Goal: Task Accomplishment & Management: Use online tool/utility

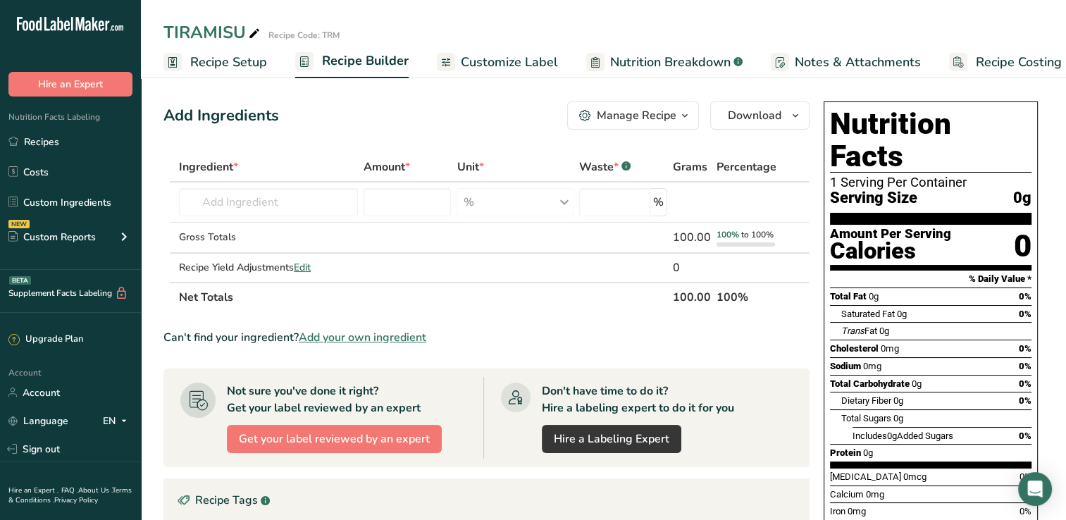
click at [224, 62] on span "Recipe Setup" at bounding box center [228, 62] width 77 height 19
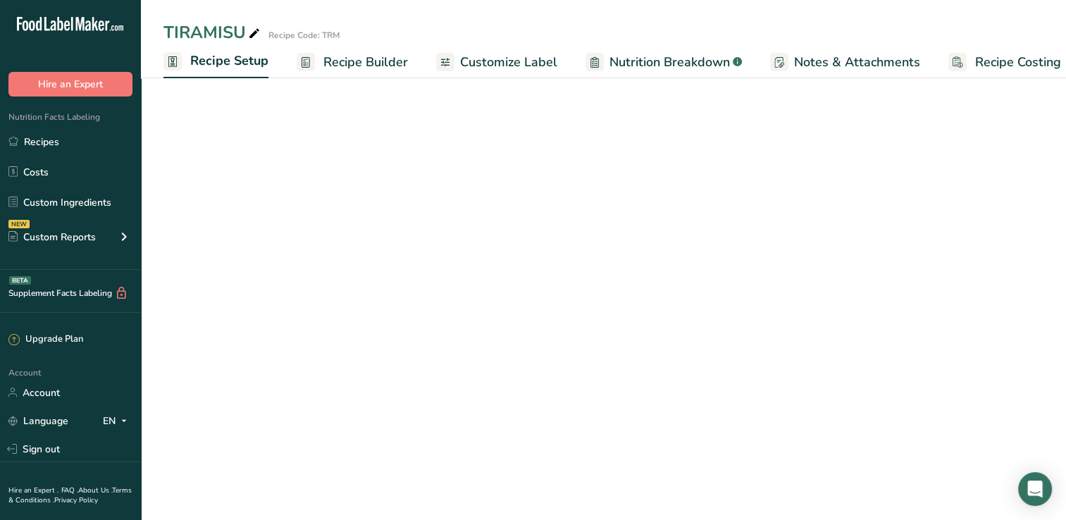
scroll to position [0, 5]
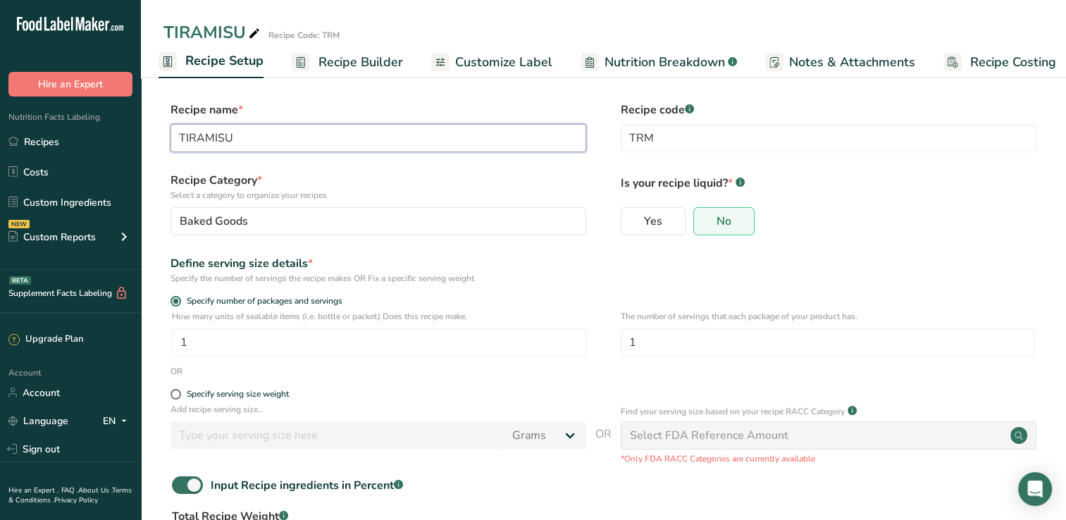
click at [276, 137] on input "TIRAMISU" at bounding box center [379, 138] width 416 height 28
type input "T"
type input "chicken florentine"
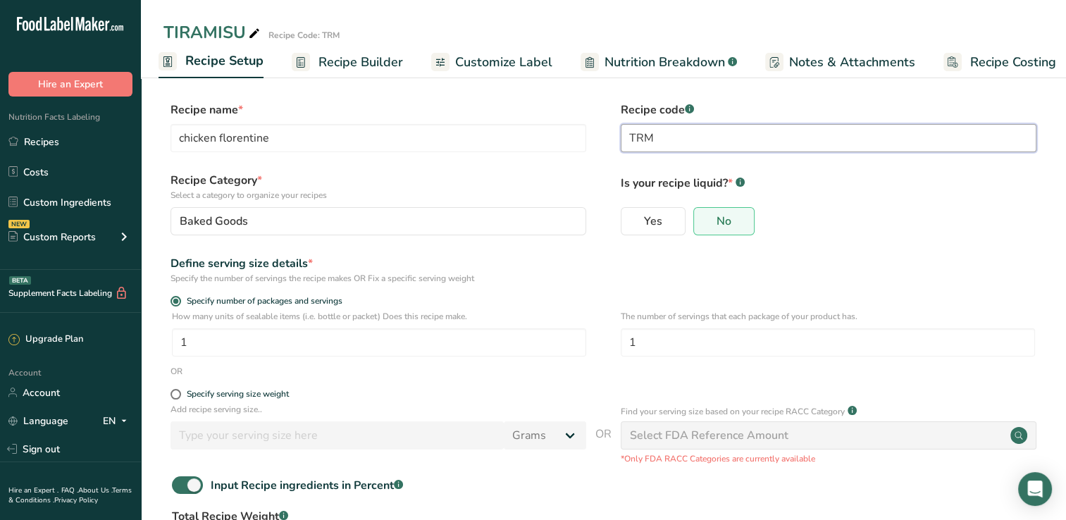
click at [666, 132] on input "TRM" at bounding box center [829, 138] width 416 height 28
type input "T"
type input "c"
type input "CKNFTN"
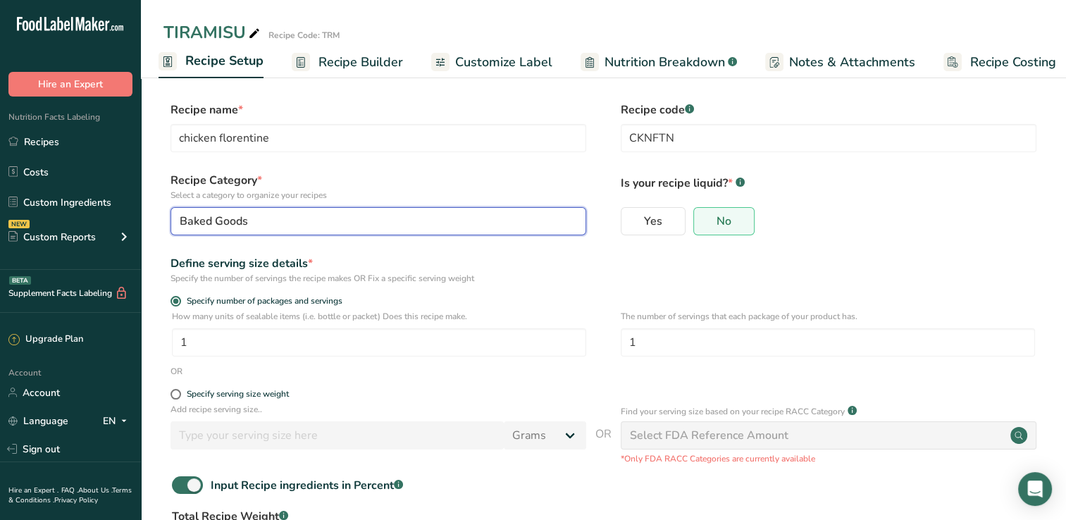
click at [372, 215] on div "Baked Goods" at bounding box center [374, 221] width 389 height 17
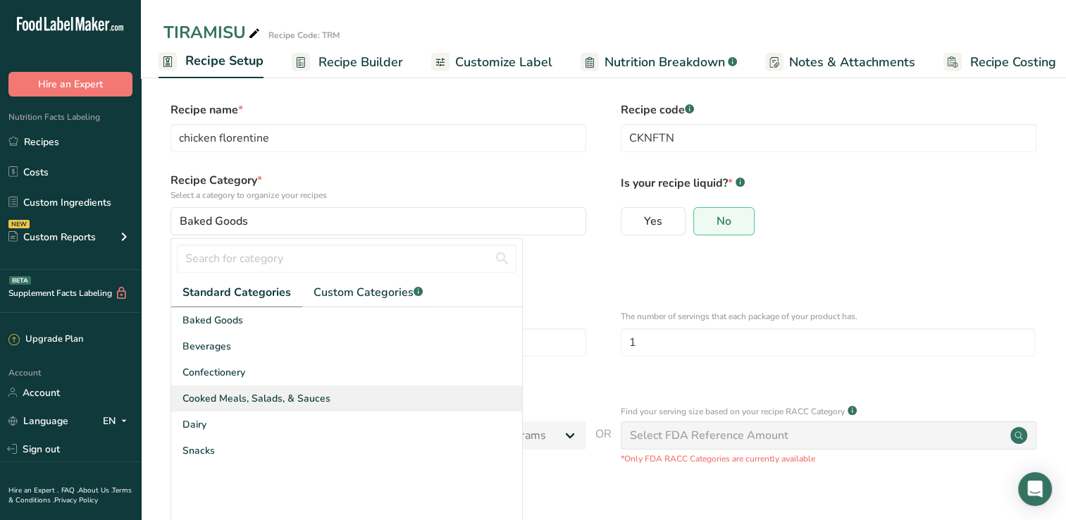
click at [233, 393] on span "Cooked Meals, Salads, & Sauces" at bounding box center [257, 398] width 148 height 15
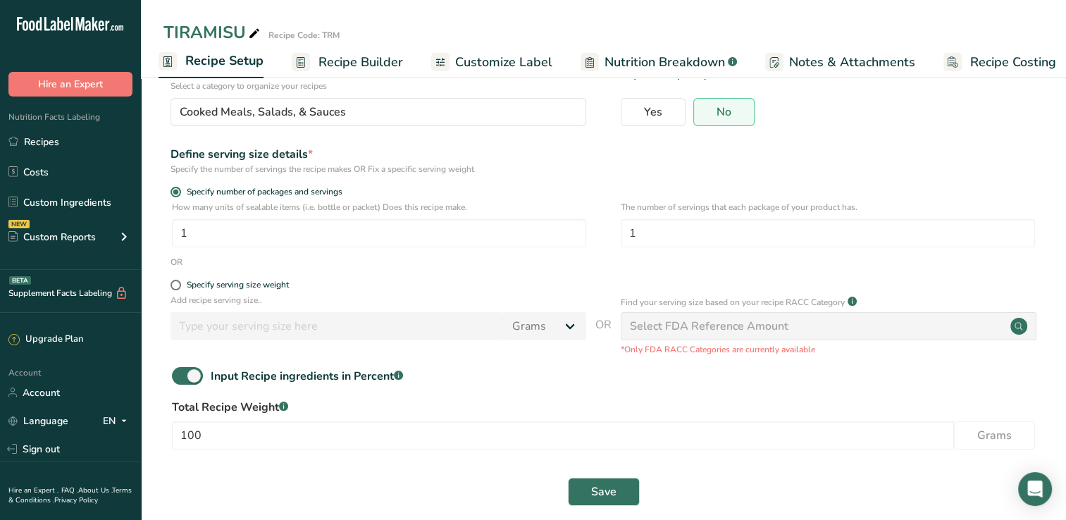
scroll to position [126, 0]
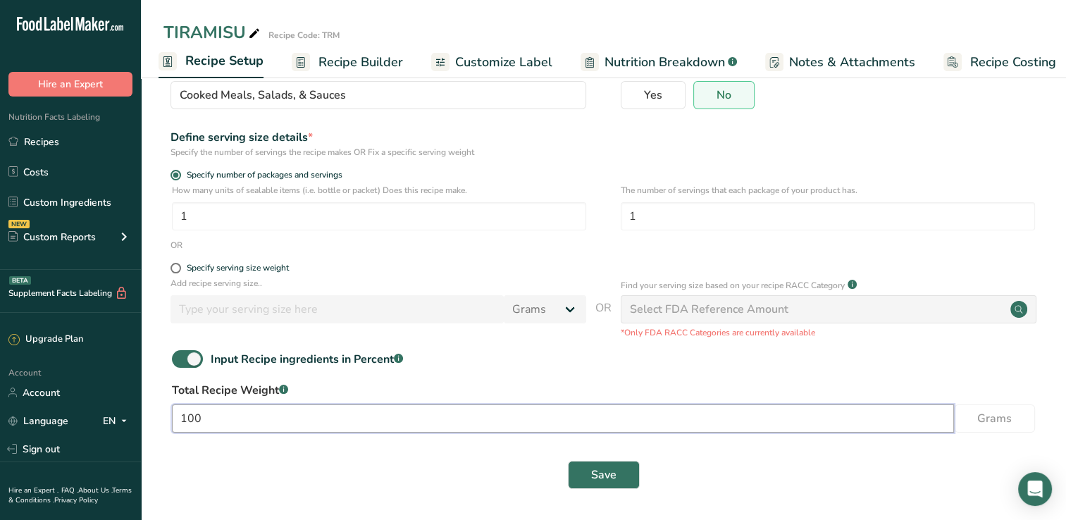
click at [223, 420] on input "100" at bounding box center [563, 418] width 782 height 28
click at [583, 471] on button "Save" at bounding box center [604, 475] width 72 height 28
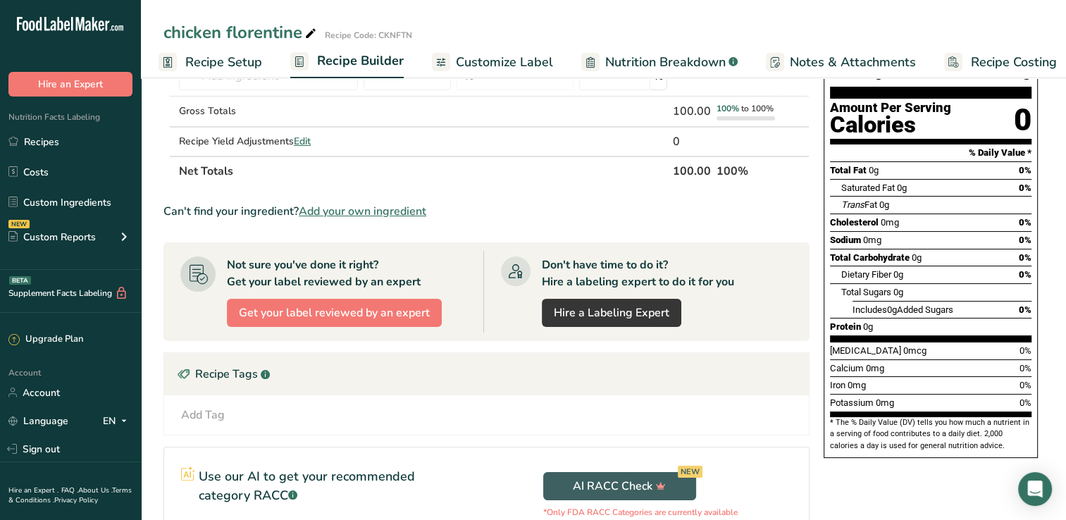
click at [225, 59] on span "Recipe Setup" at bounding box center [223, 62] width 77 height 19
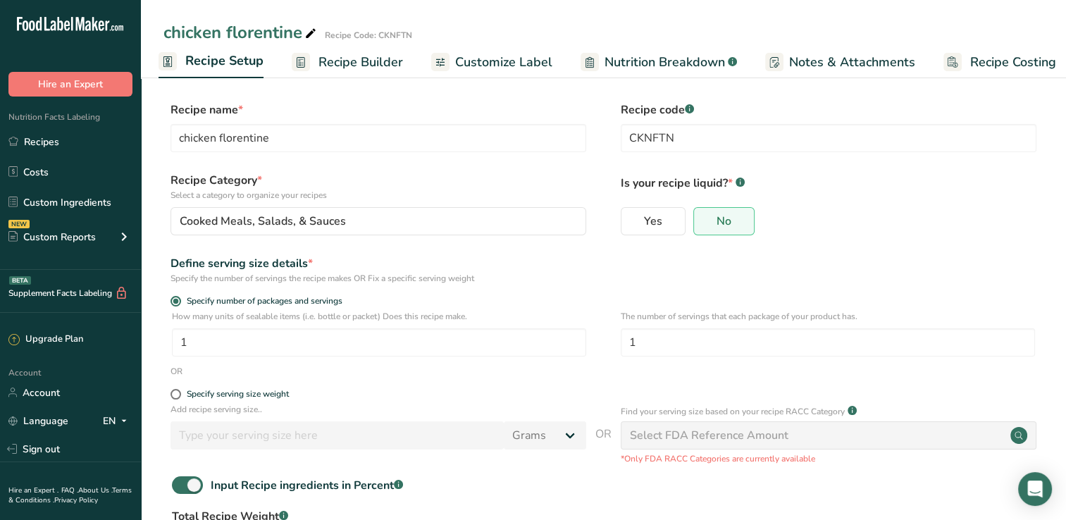
click at [343, 61] on span "Recipe Builder" at bounding box center [361, 62] width 85 height 19
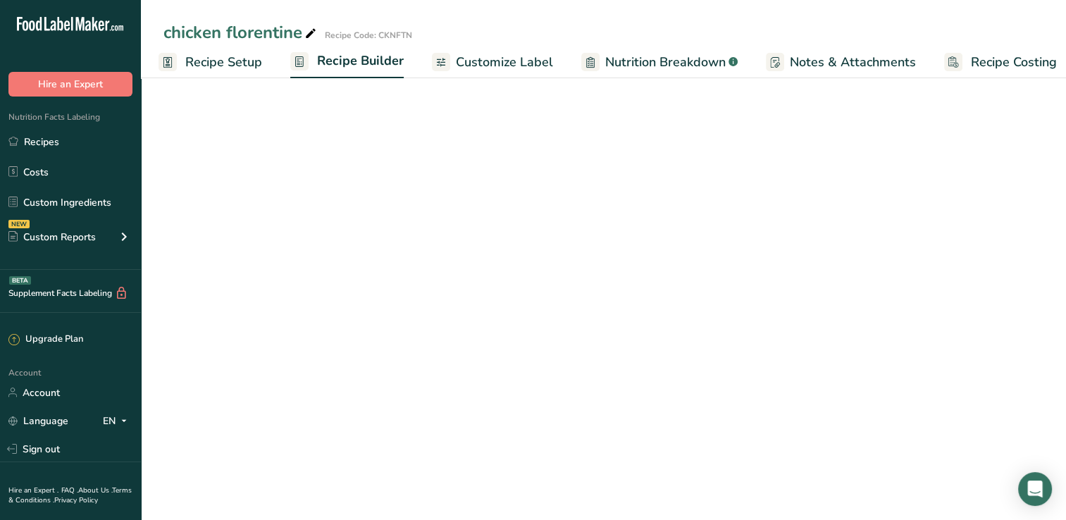
scroll to position [0, 18]
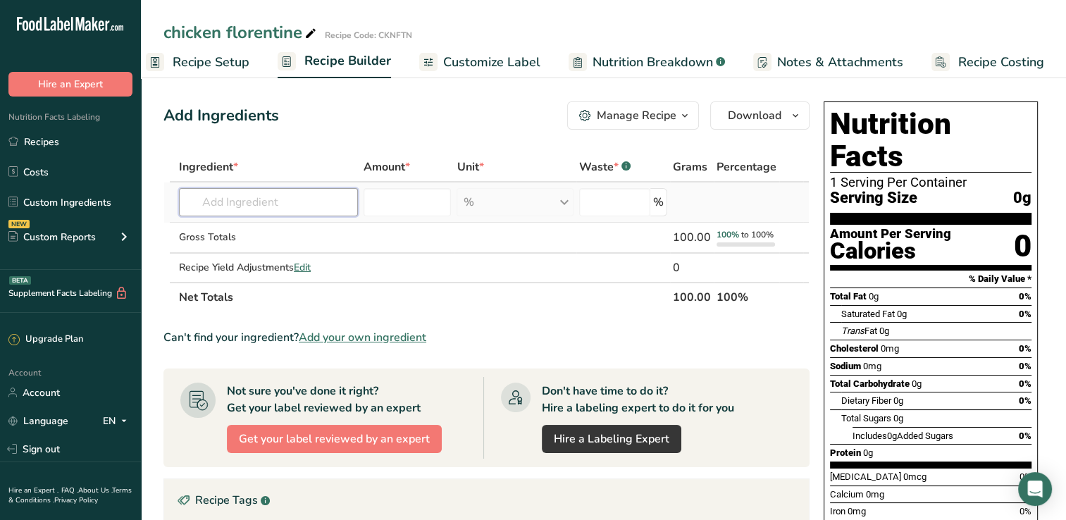
click at [240, 206] on input "text" at bounding box center [268, 202] width 179 height 28
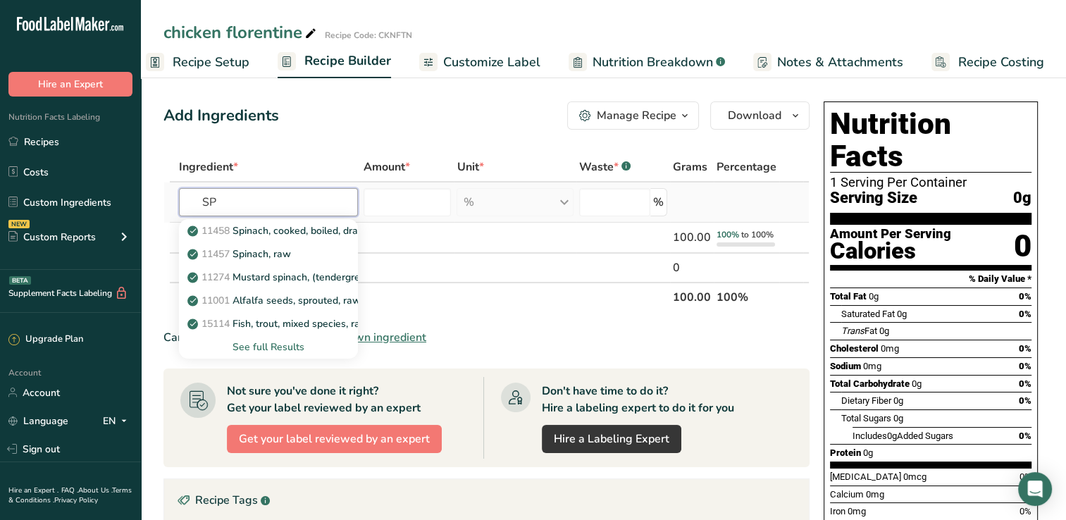
type input "S"
type input "Spinach"
click at [325, 230] on p "11458 Spinach, cooked, boiled, drained, without salt" at bounding box center [313, 230] width 246 height 15
type input "Spinach, cooked, boiled, drained, without salt"
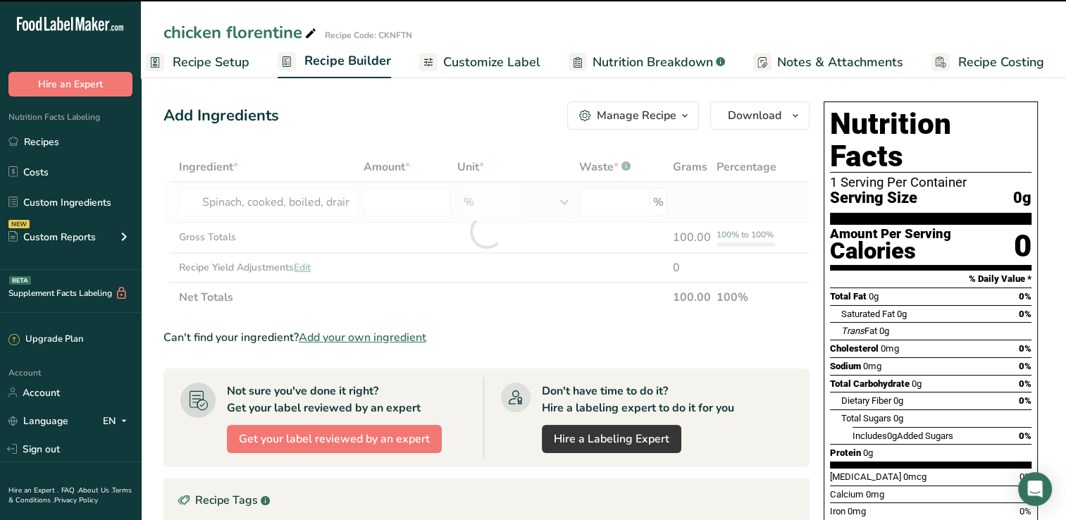
type input "0"
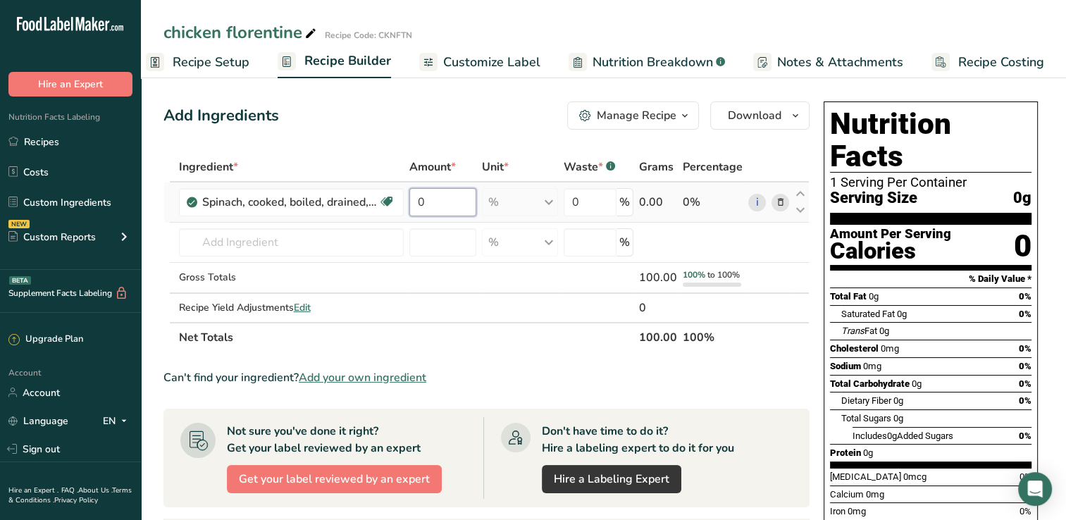
click at [435, 198] on input "0" at bounding box center [442, 202] width 67 height 28
type input "1"
type input "50"
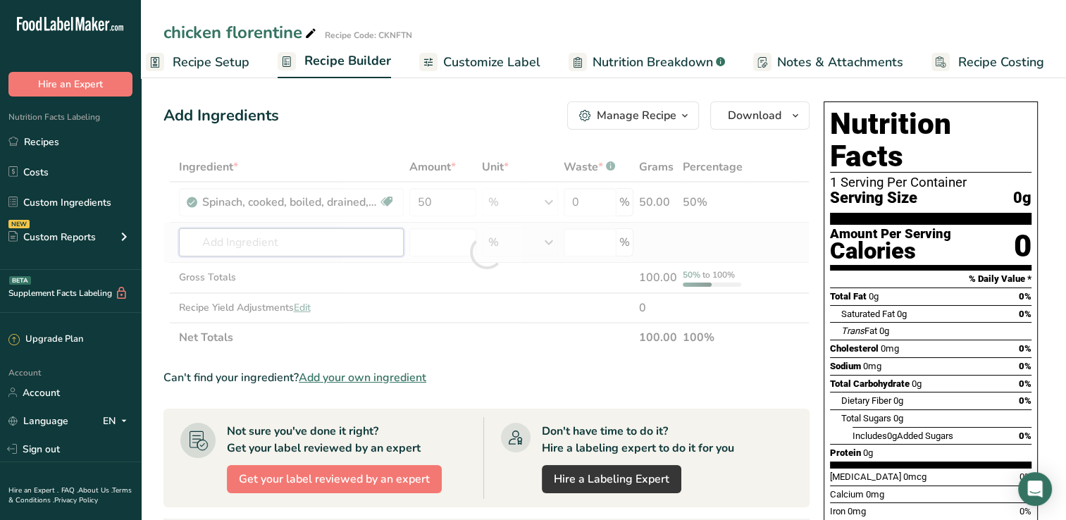
click at [217, 246] on div "Ingredient * Amount * Unit * Waste * .a-a{fill:#347362;}.b-a{fill:#fff;} Grams …" at bounding box center [486, 252] width 646 height 200
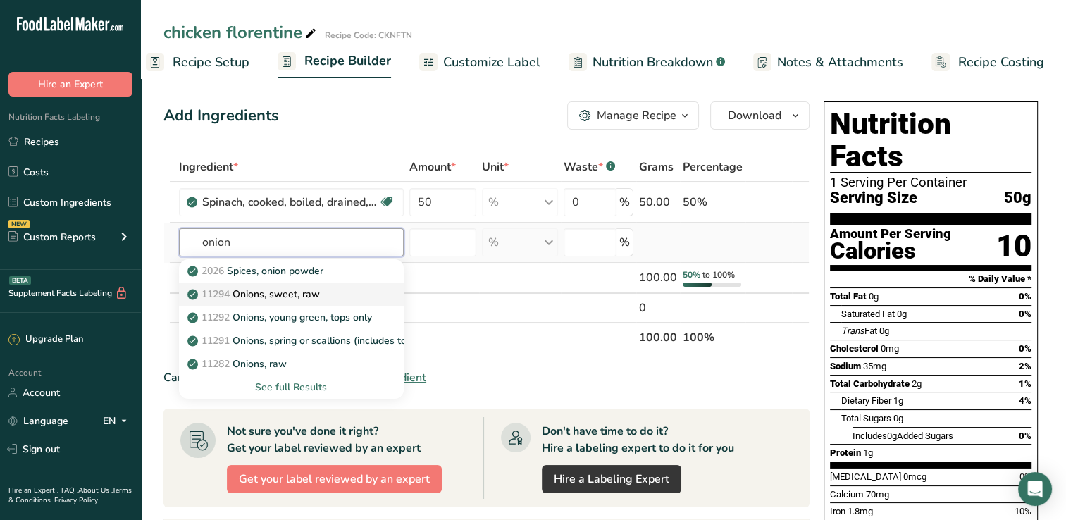
type input "onion"
